Goal: Information Seeking & Learning: Check status

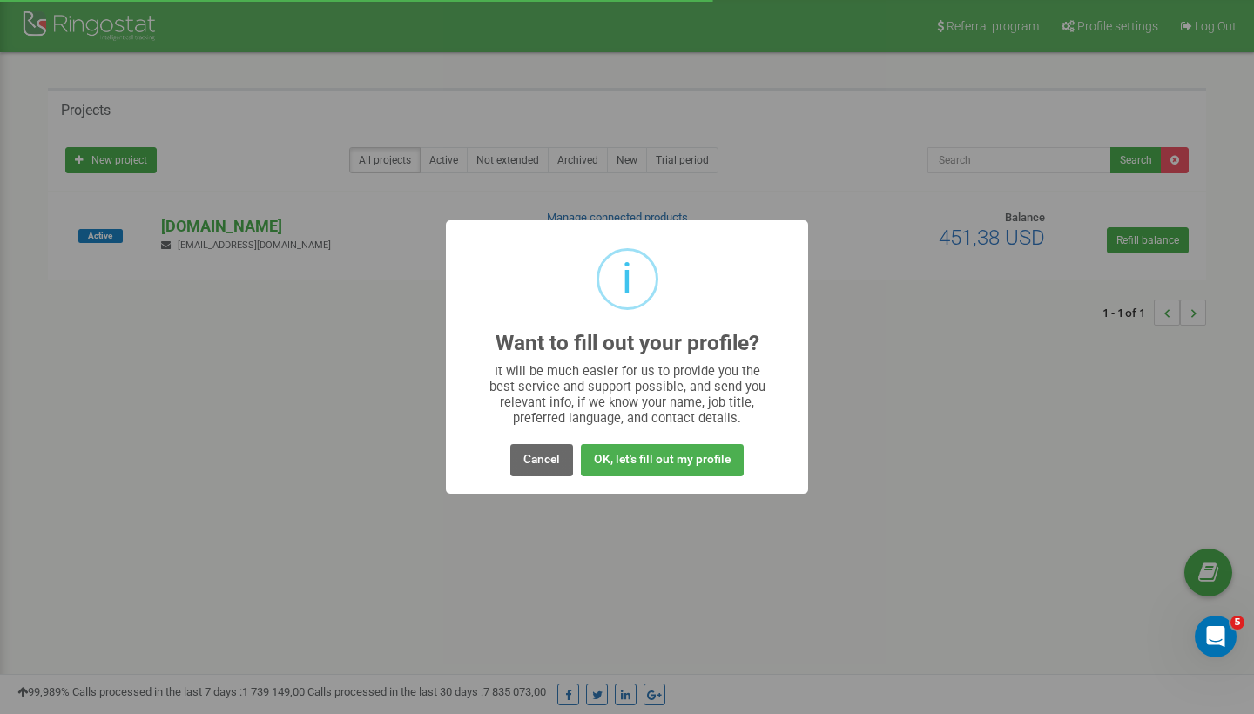
click at [530, 457] on button "Cancel" at bounding box center [541, 460] width 63 height 32
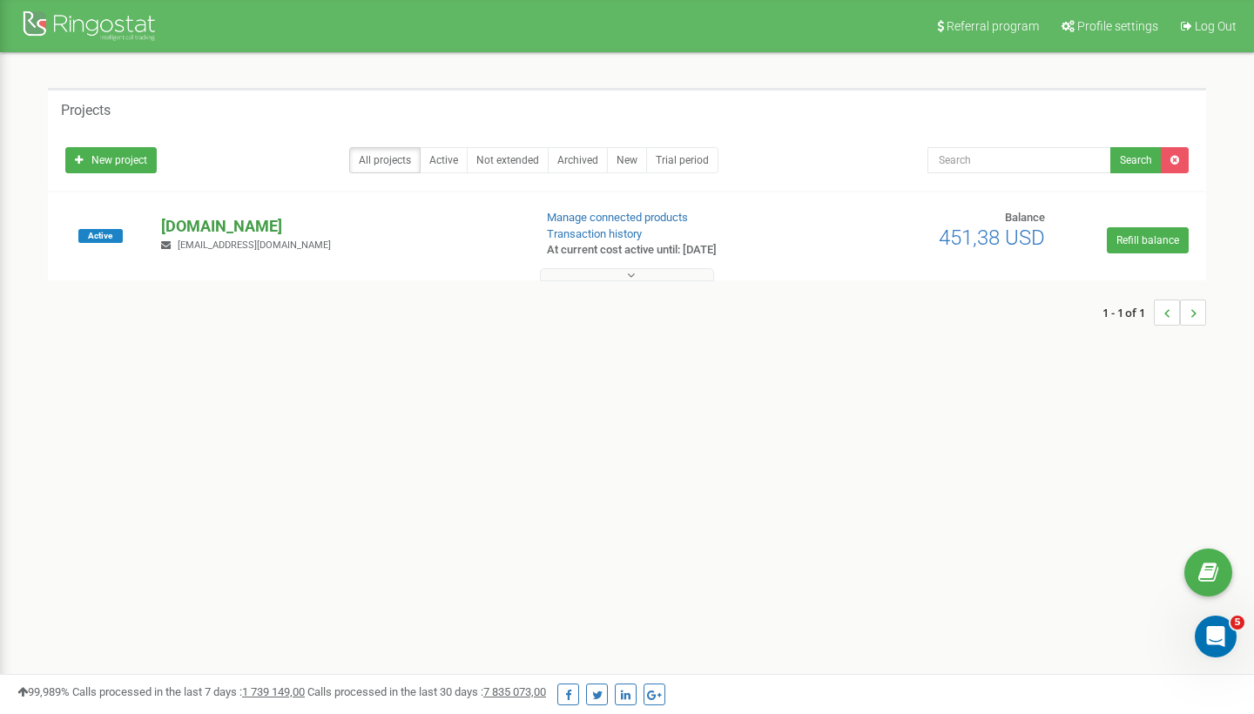
click at [208, 233] on p "[DOMAIN_NAME]" at bounding box center [339, 226] width 357 height 23
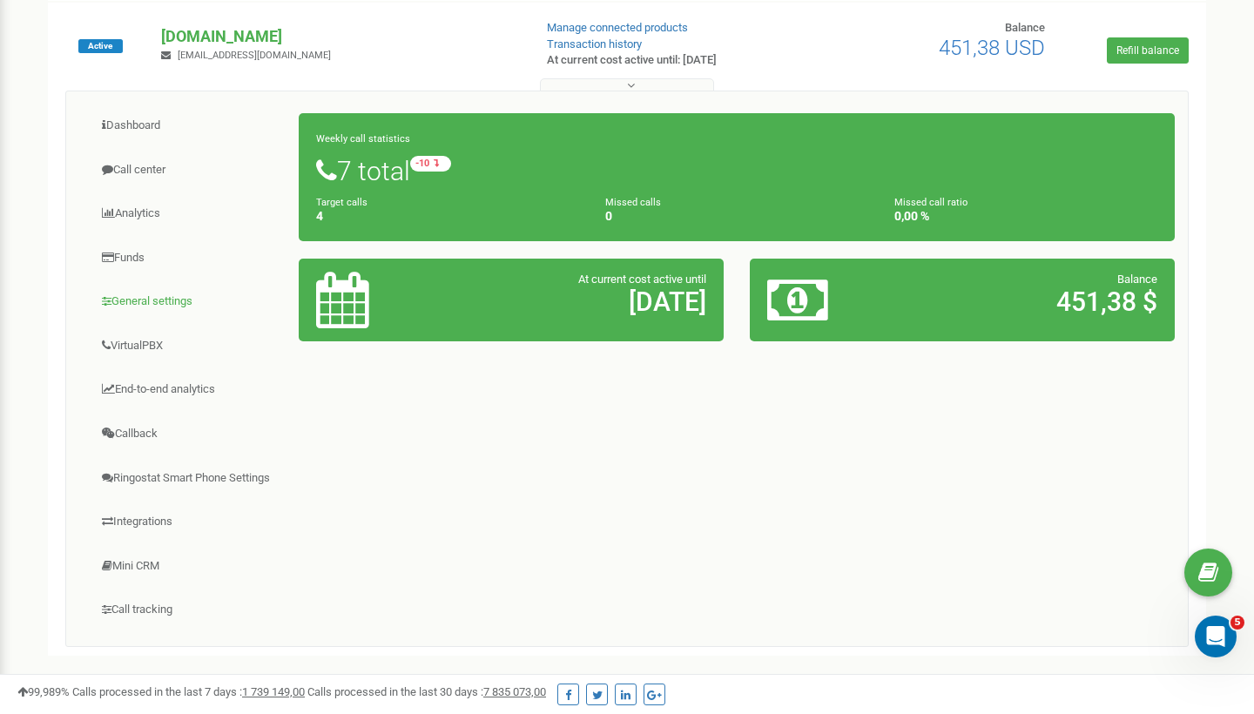
scroll to position [201, 0]
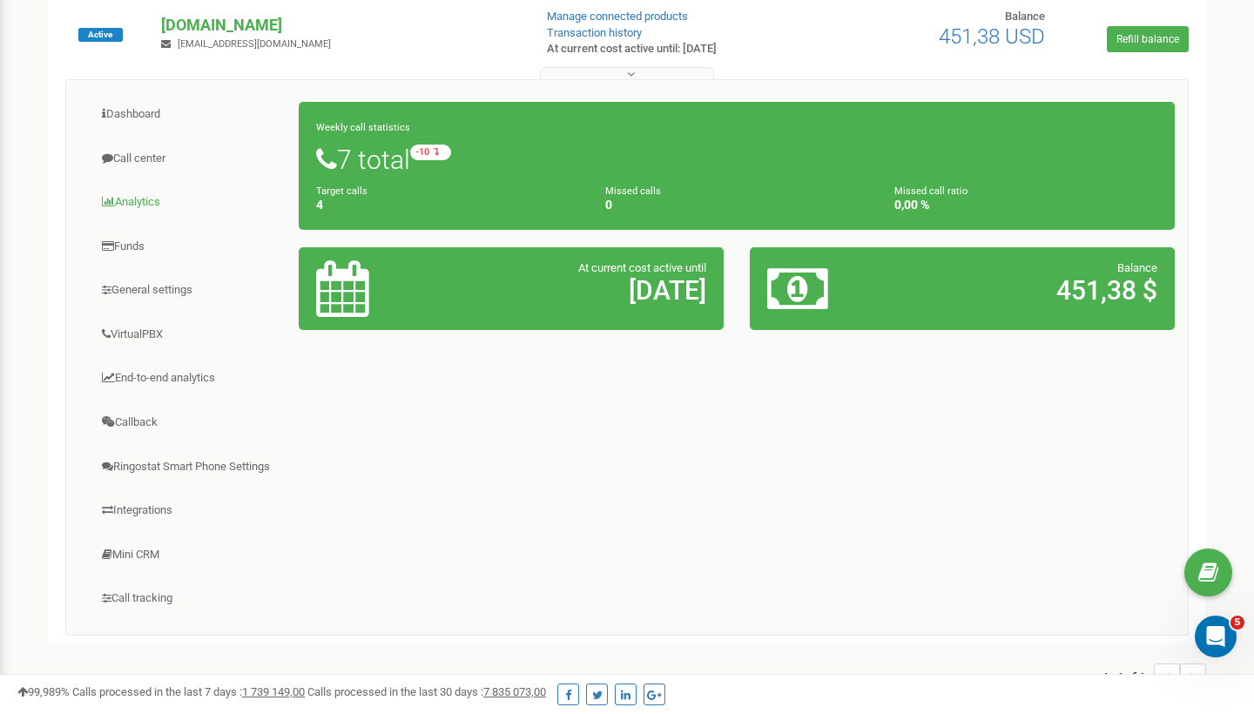
click at [148, 192] on link "Analytics" at bounding box center [189, 202] width 220 height 43
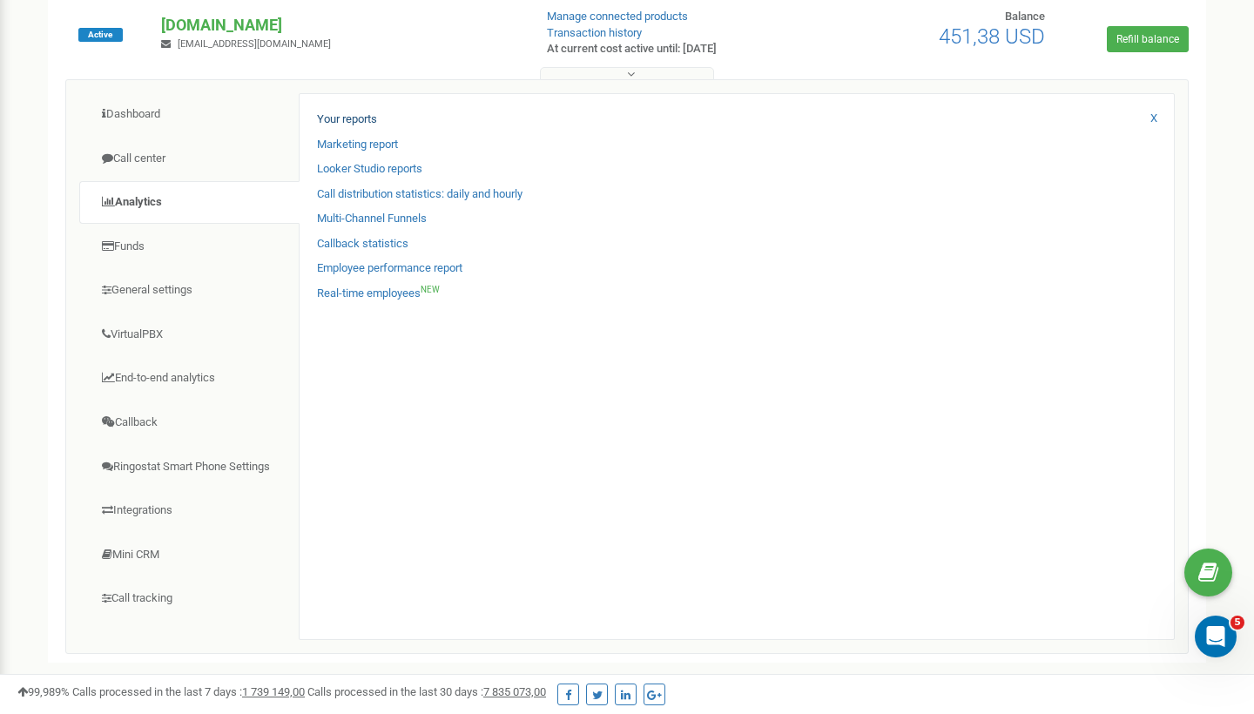
click at [359, 122] on link "Your reports" at bounding box center [347, 119] width 60 height 17
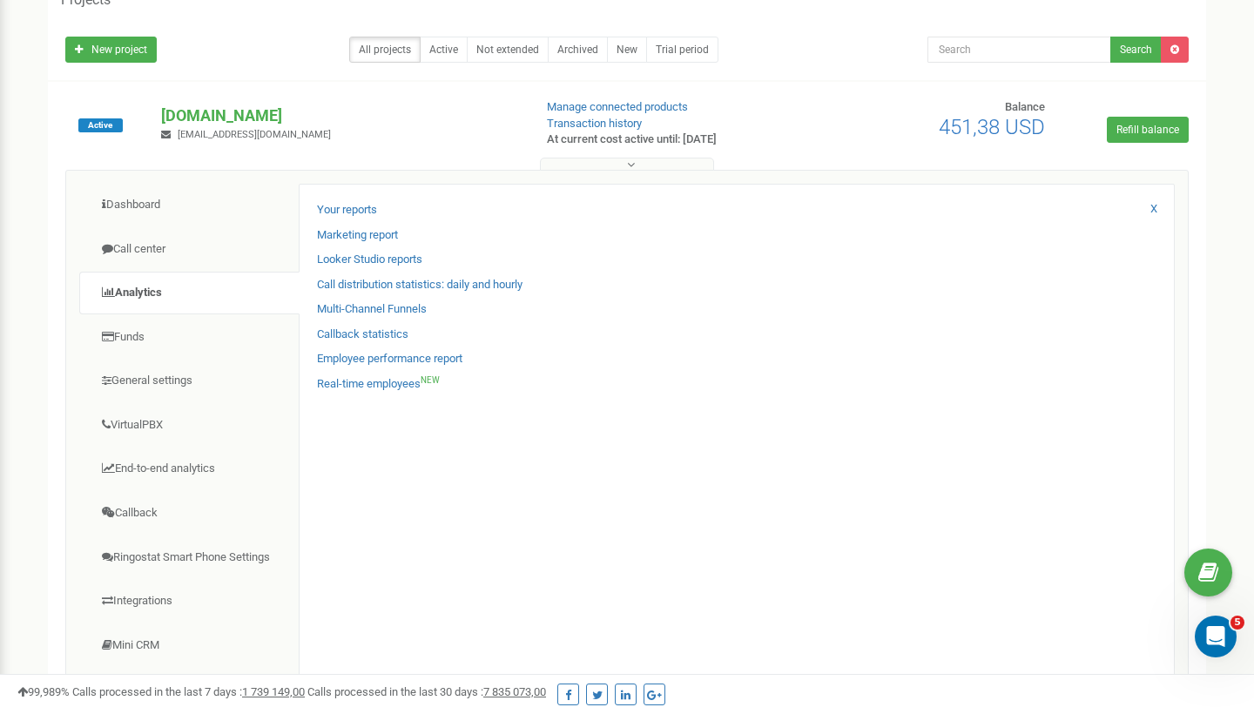
scroll to position [105, 0]
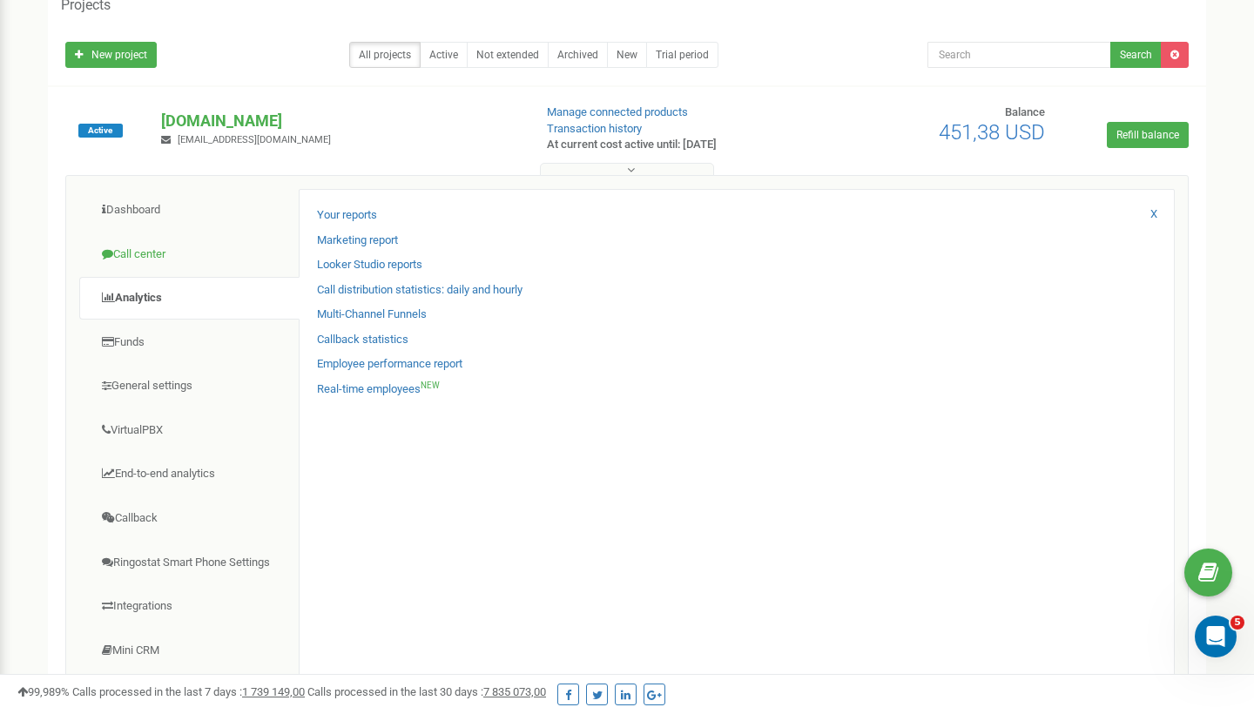
click at [149, 248] on link "Call center" at bounding box center [189, 254] width 220 height 43
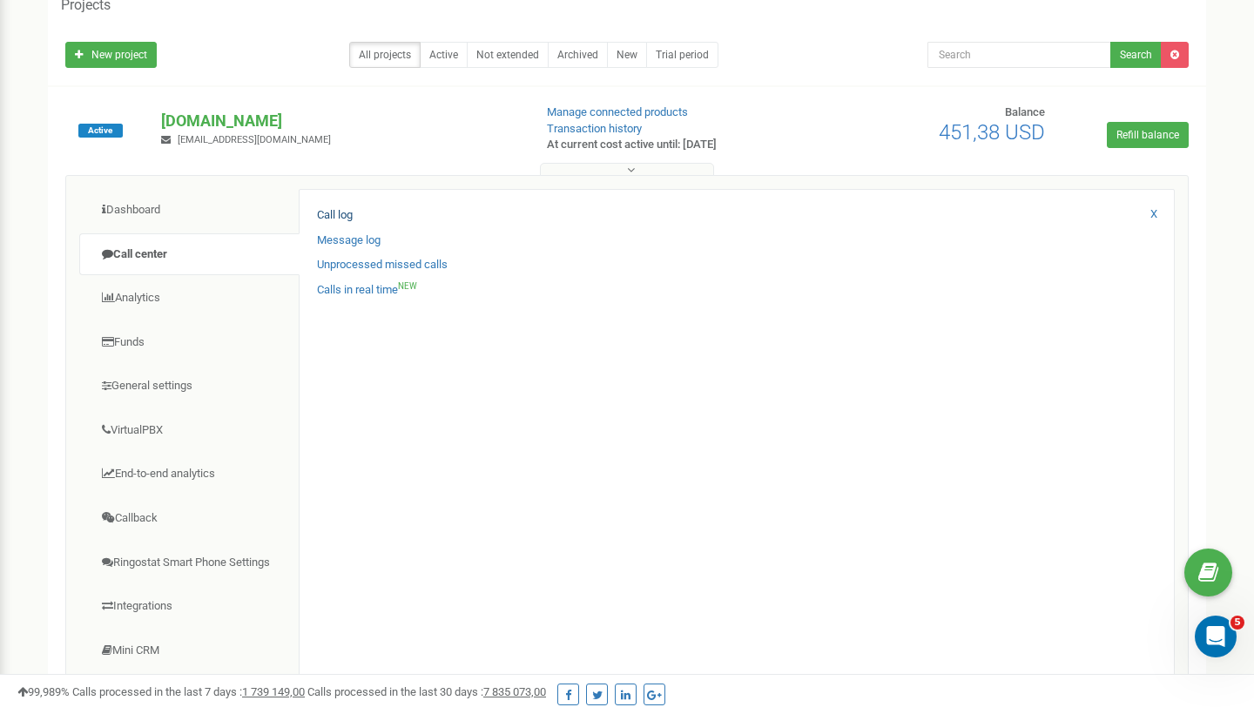
click at [348, 212] on link "Call log" at bounding box center [335, 215] width 36 height 17
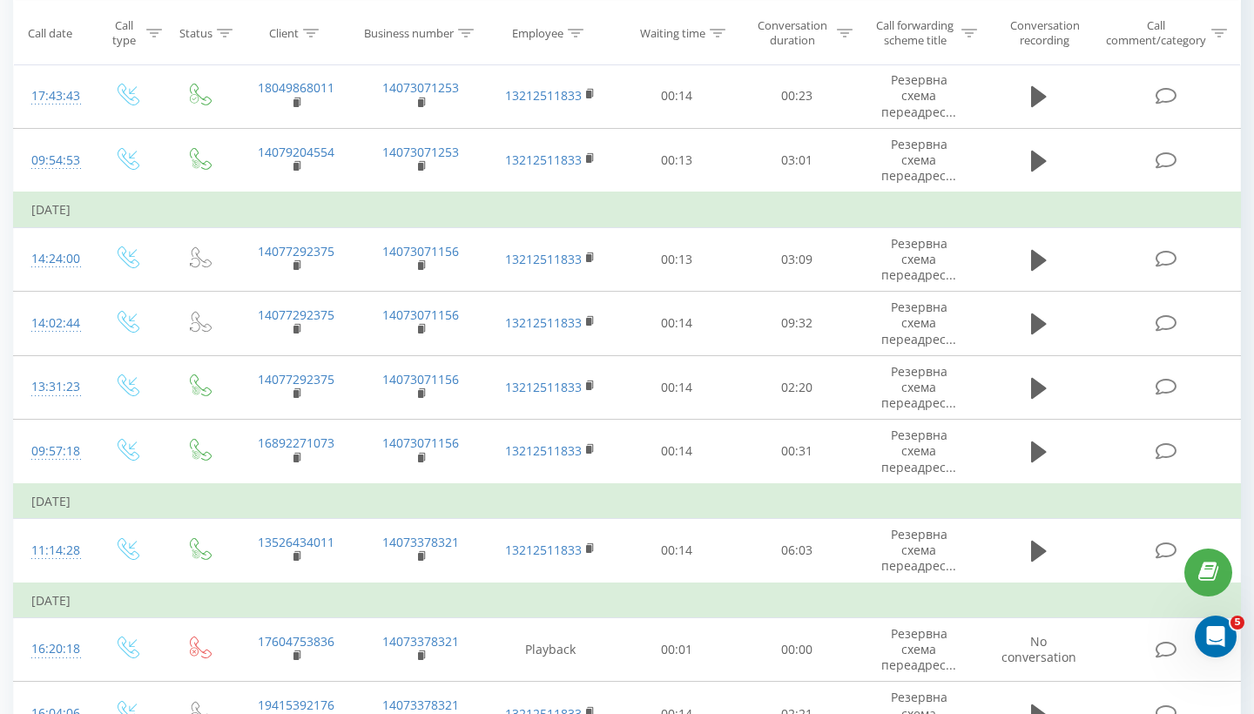
scroll to position [819, 0]
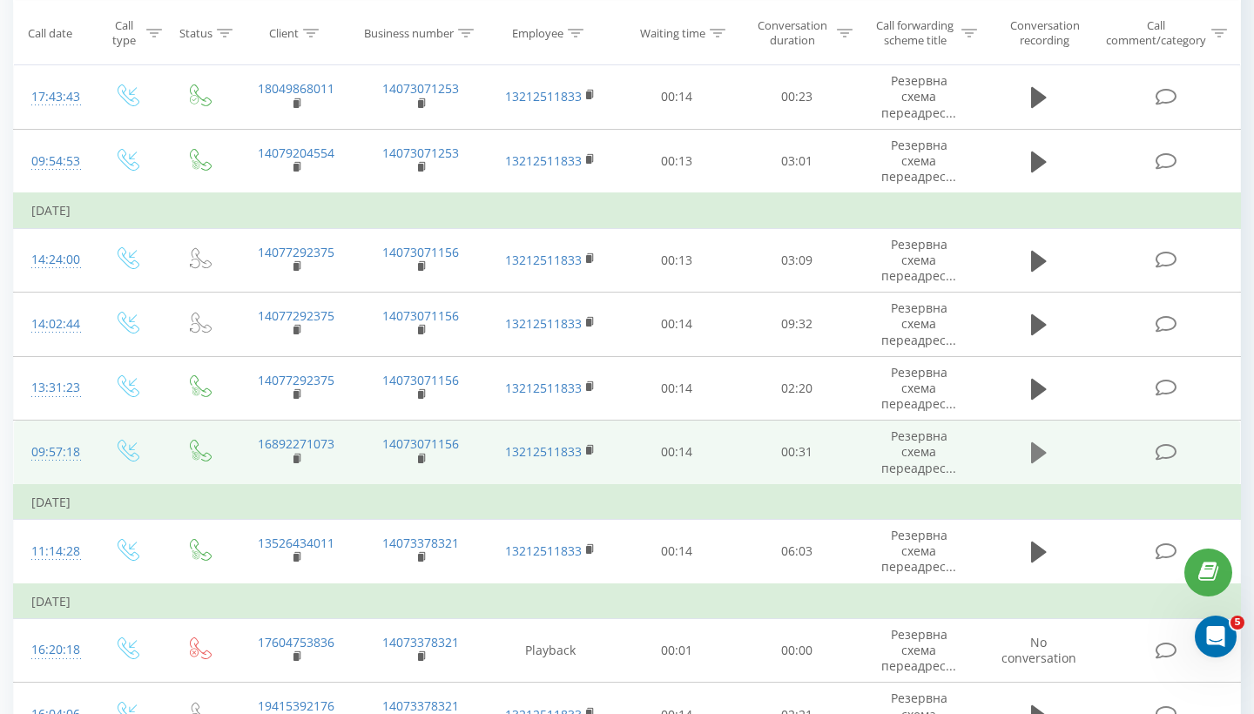
click at [1035, 452] on icon at bounding box center [1039, 452] width 16 height 21
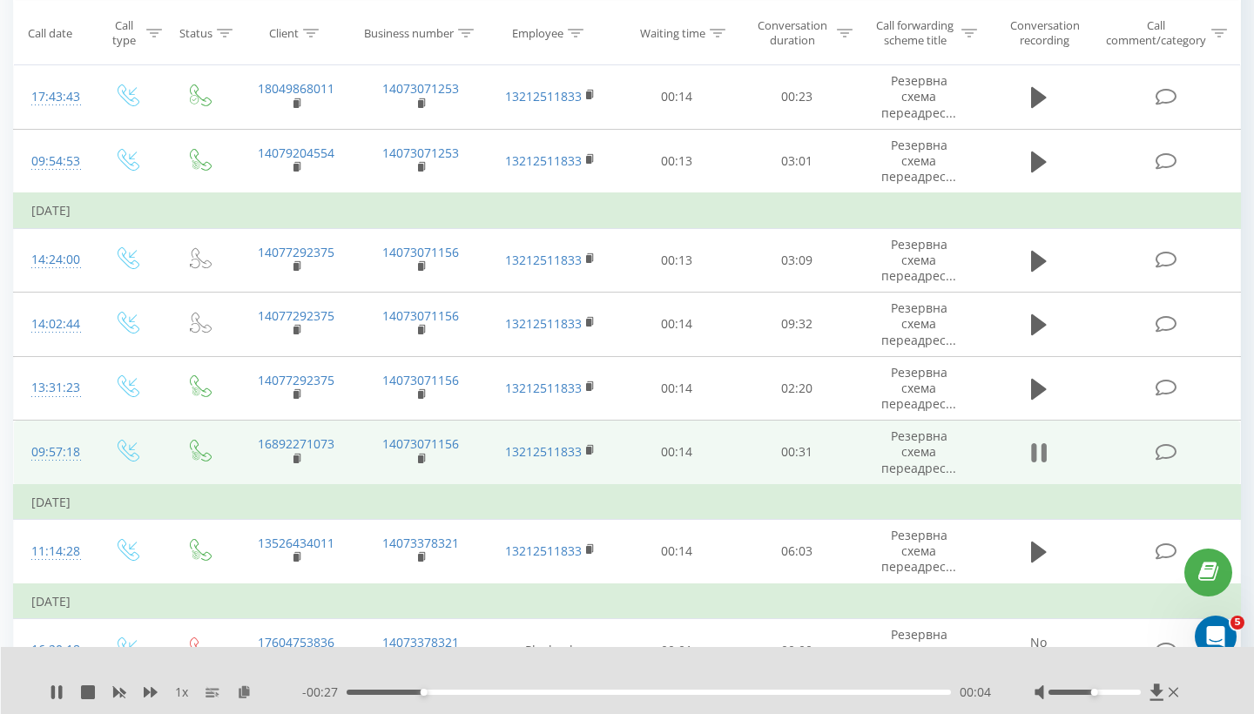
click at [1035, 451] on icon at bounding box center [1033, 452] width 5 height 19
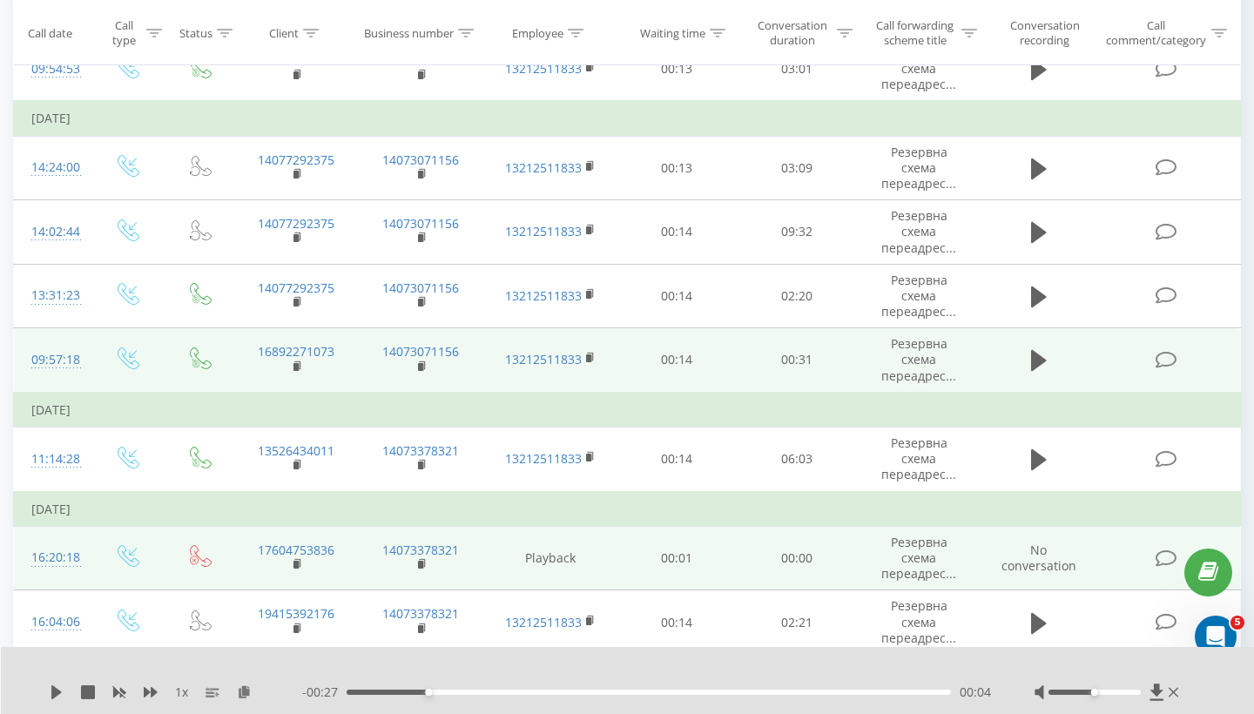
scroll to position [783, 0]
